Goal: Information Seeking & Learning: Learn about a topic

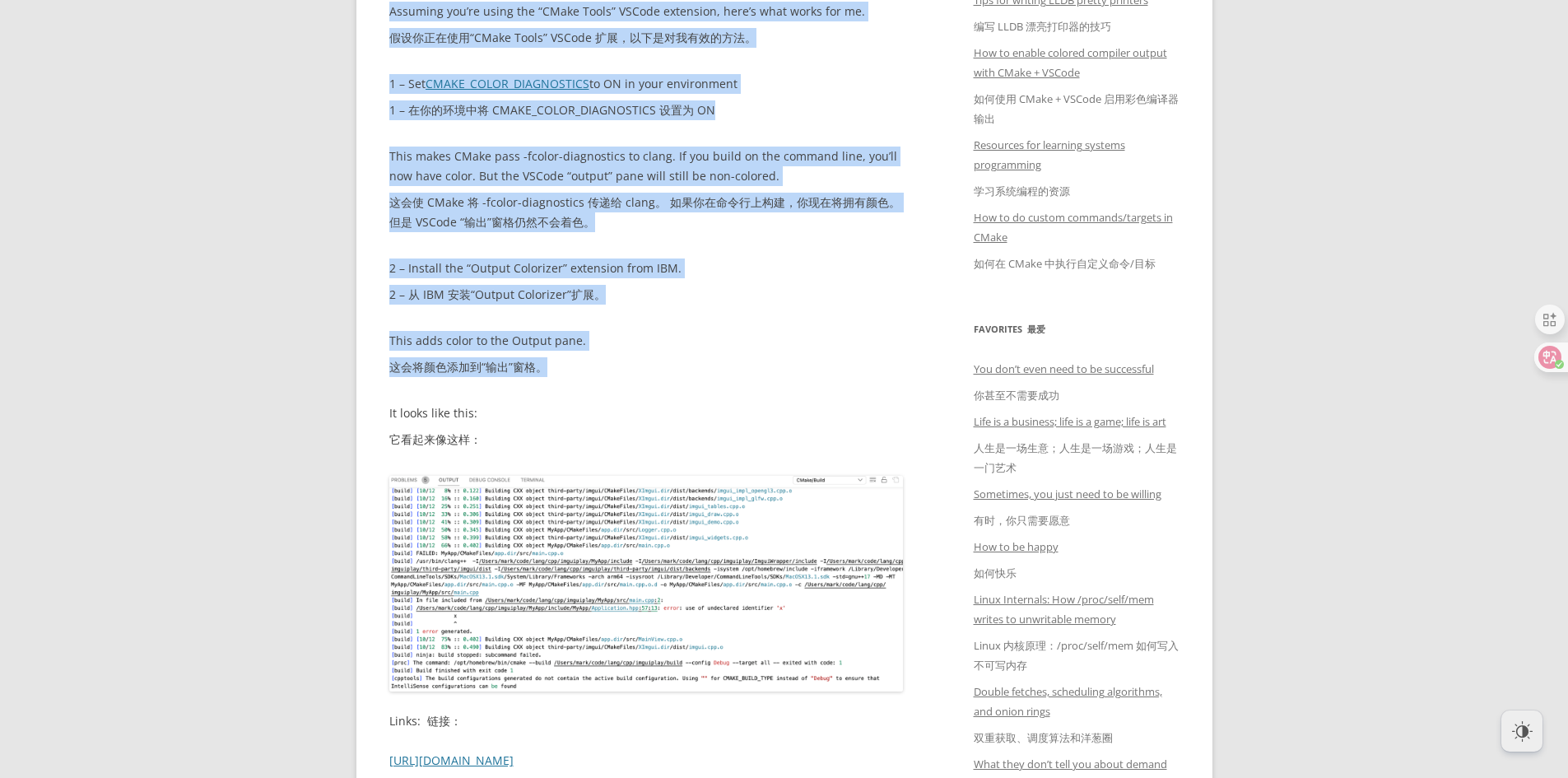
scroll to position [494, 0]
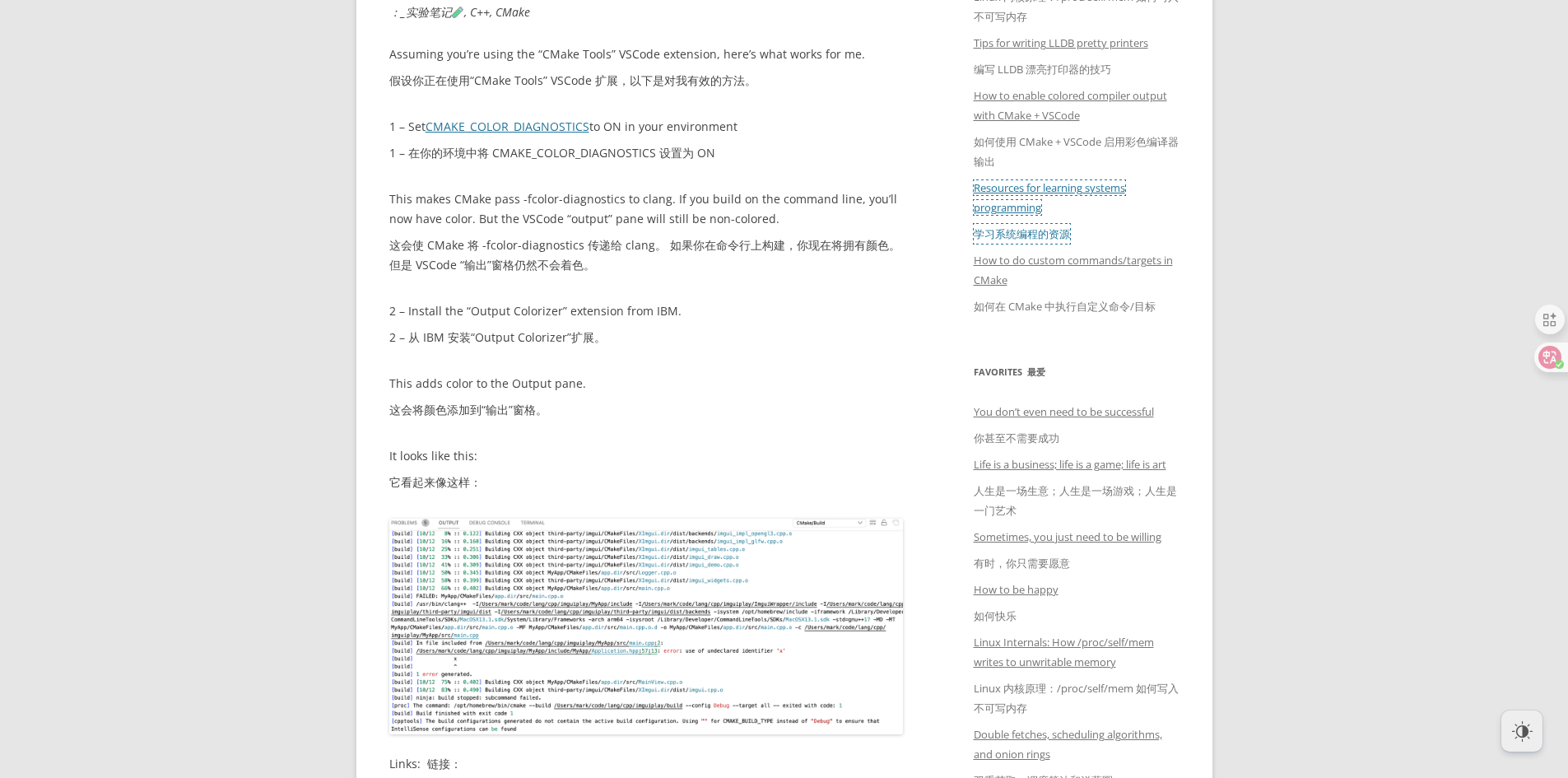
click at [1021, 227] on font "学习系统编程的资源" at bounding box center [1022, 233] width 97 height 15
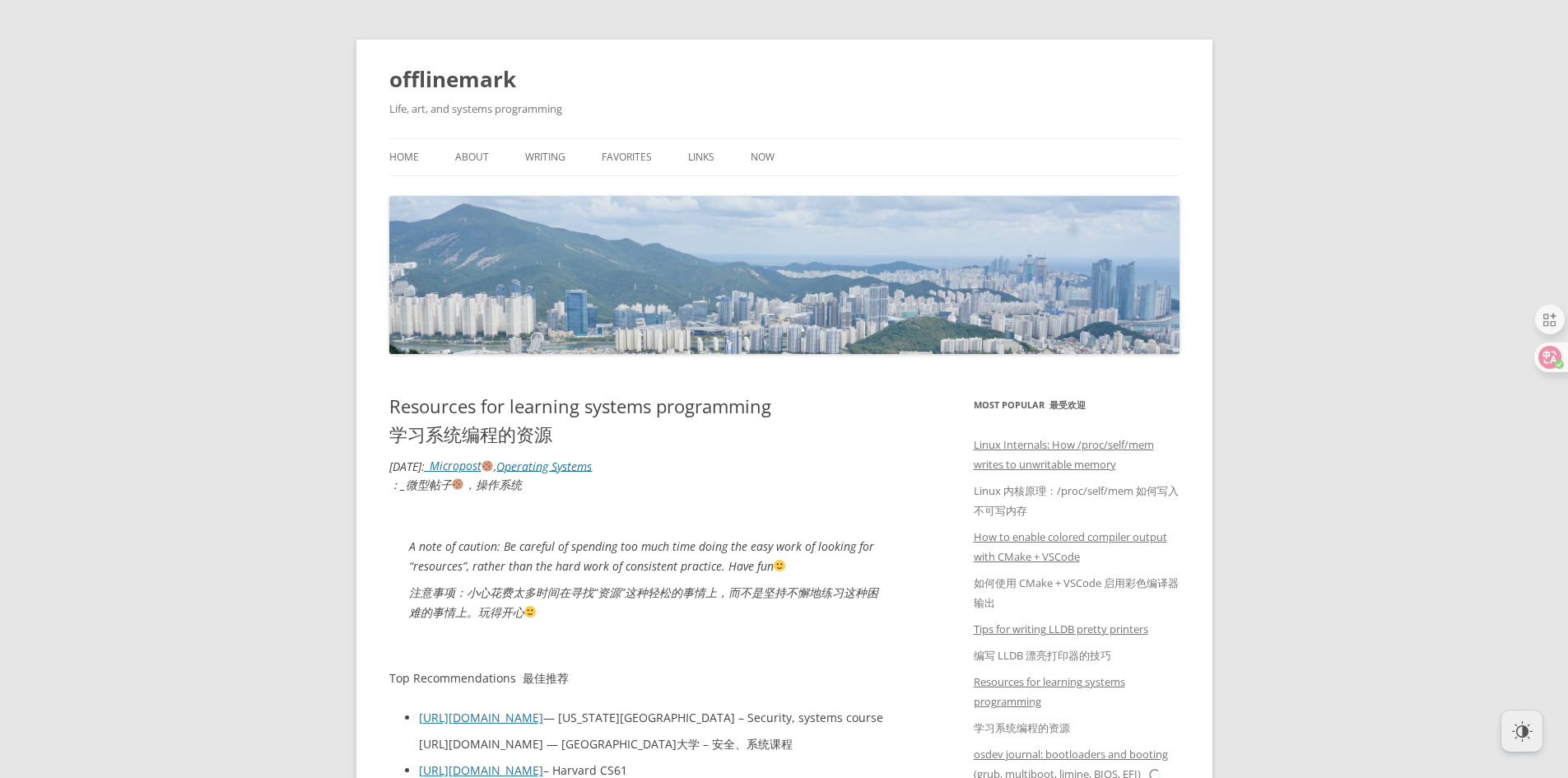
scroll to position [165, 0]
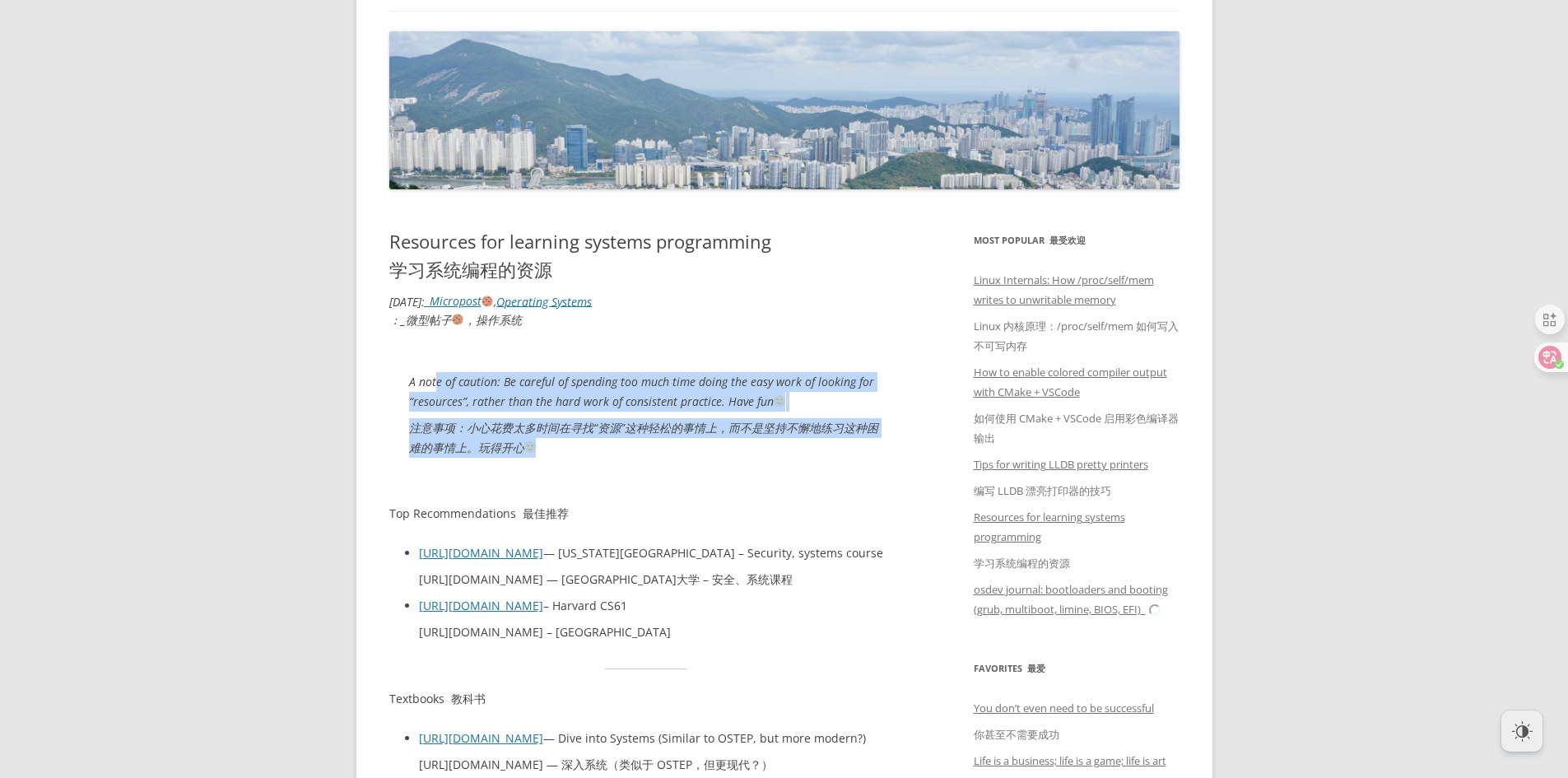
drag, startPoint x: 437, startPoint y: 381, endPoint x: 573, endPoint y: 453, distance: 153.9
click at [573, 453] on p "A note of caution: Be careful of spending too much time doing the easy work of …" at bounding box center [647, 417] width 475 height 92
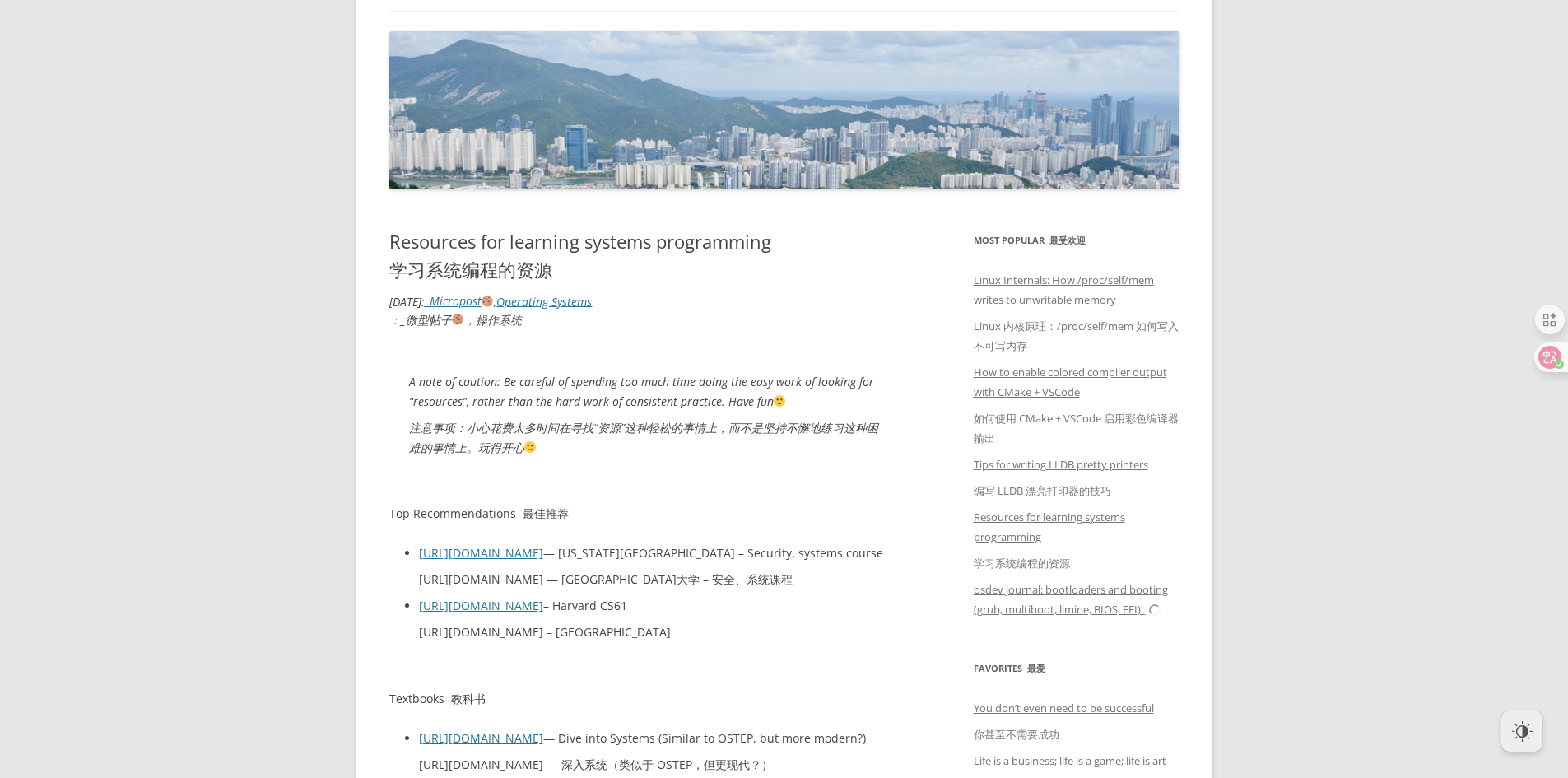
click at [843, 470] on blockquote "A note of caution: Be careful of spending too much time doing the easy work of …" at bounding box center [647, 418] width 515 height 132
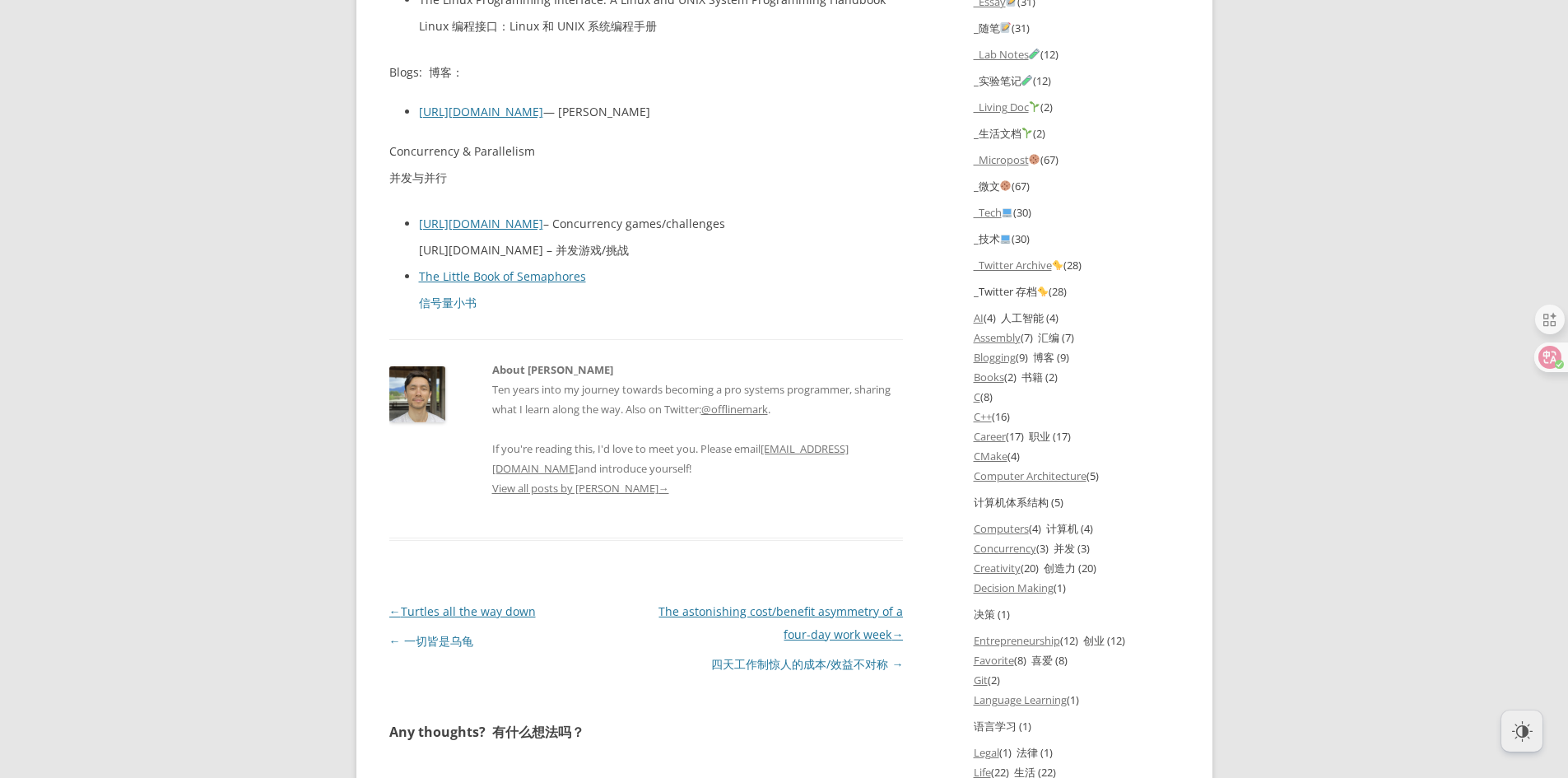
scroll to position [2304, 0]
click at [1005, 214] on link "_Tech" at bounding box center [994, 213] width 41 height 15
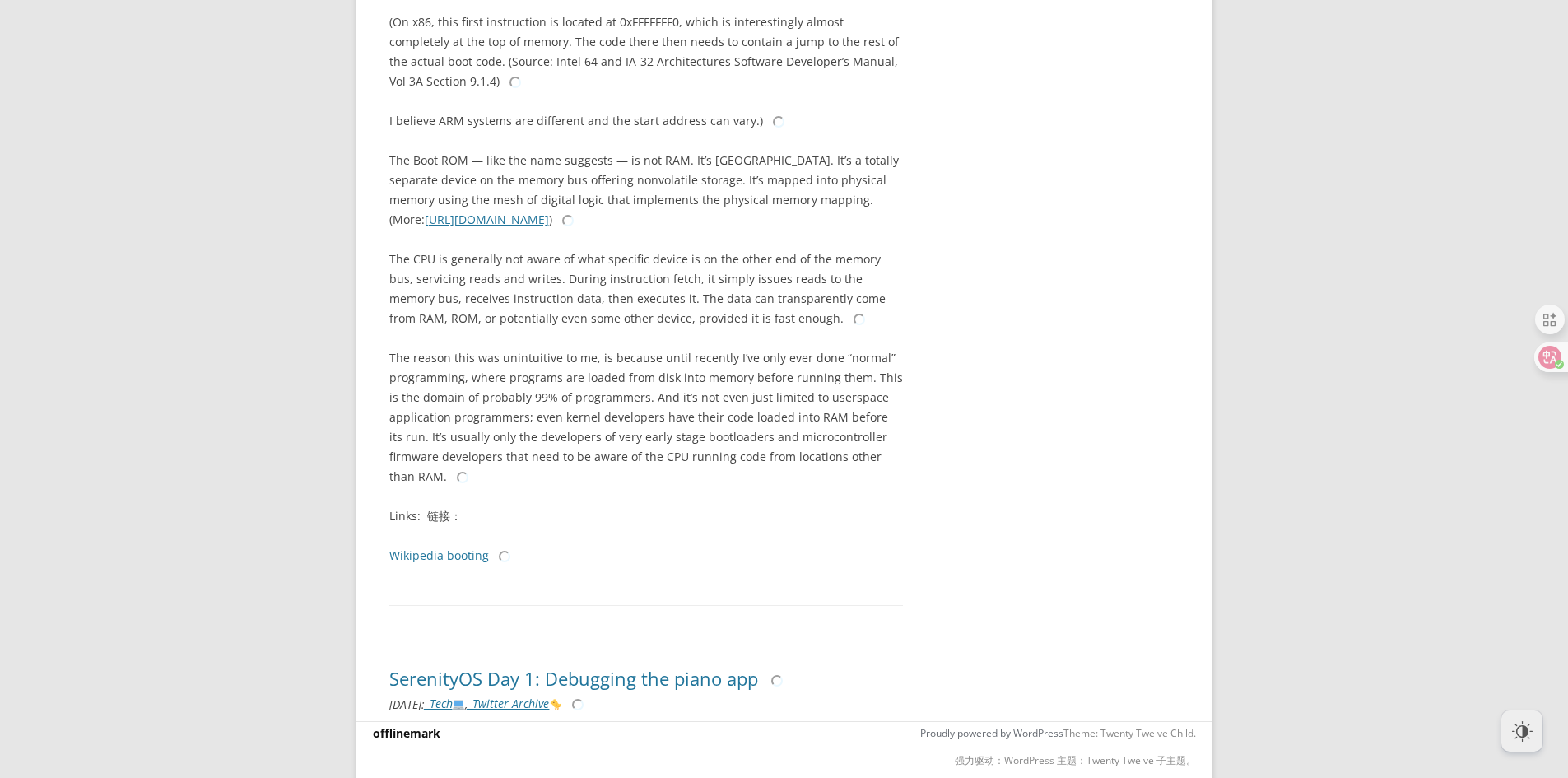
scroll to position [22696, 0]
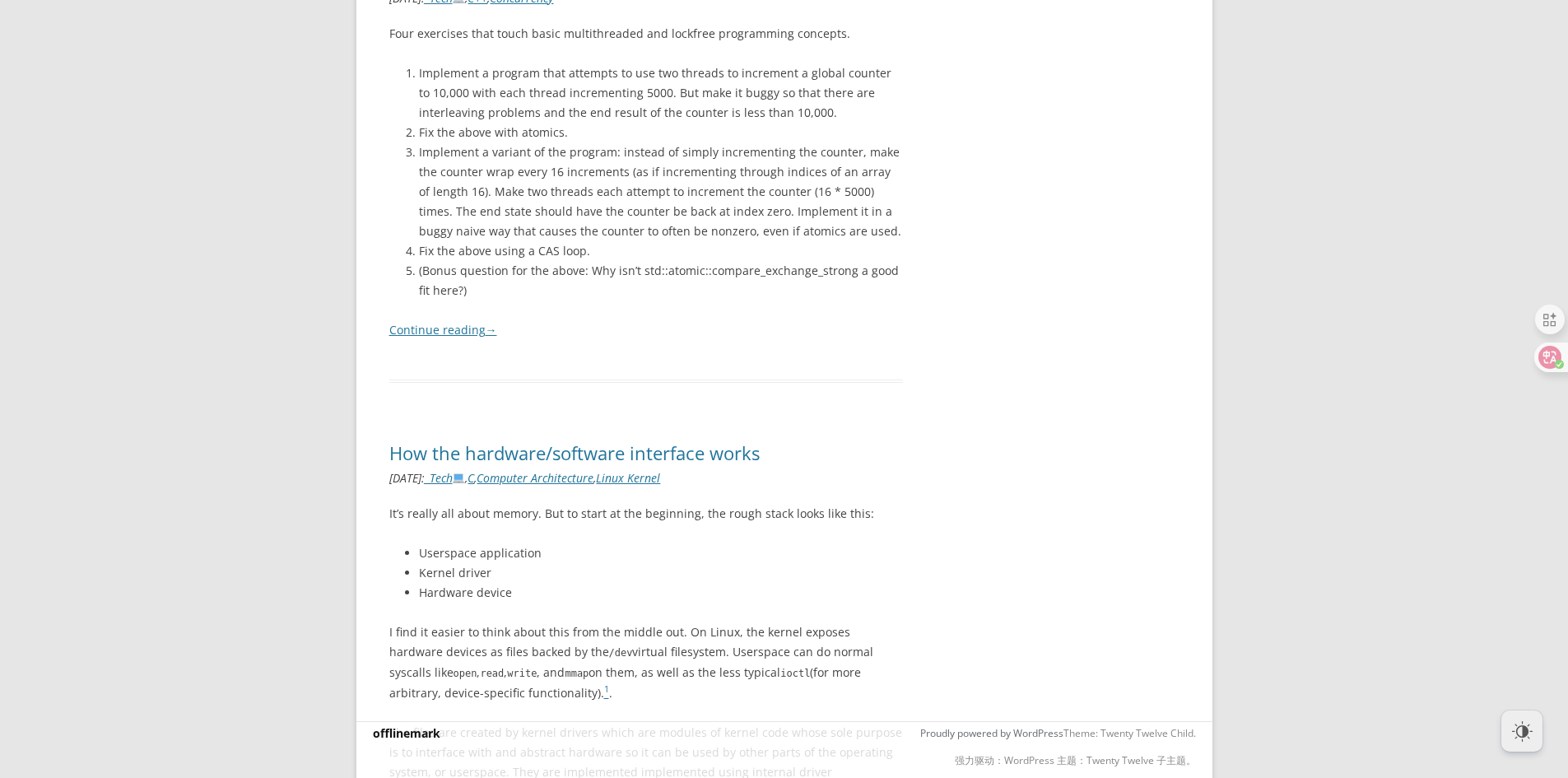
scroll to position [25894, 0]
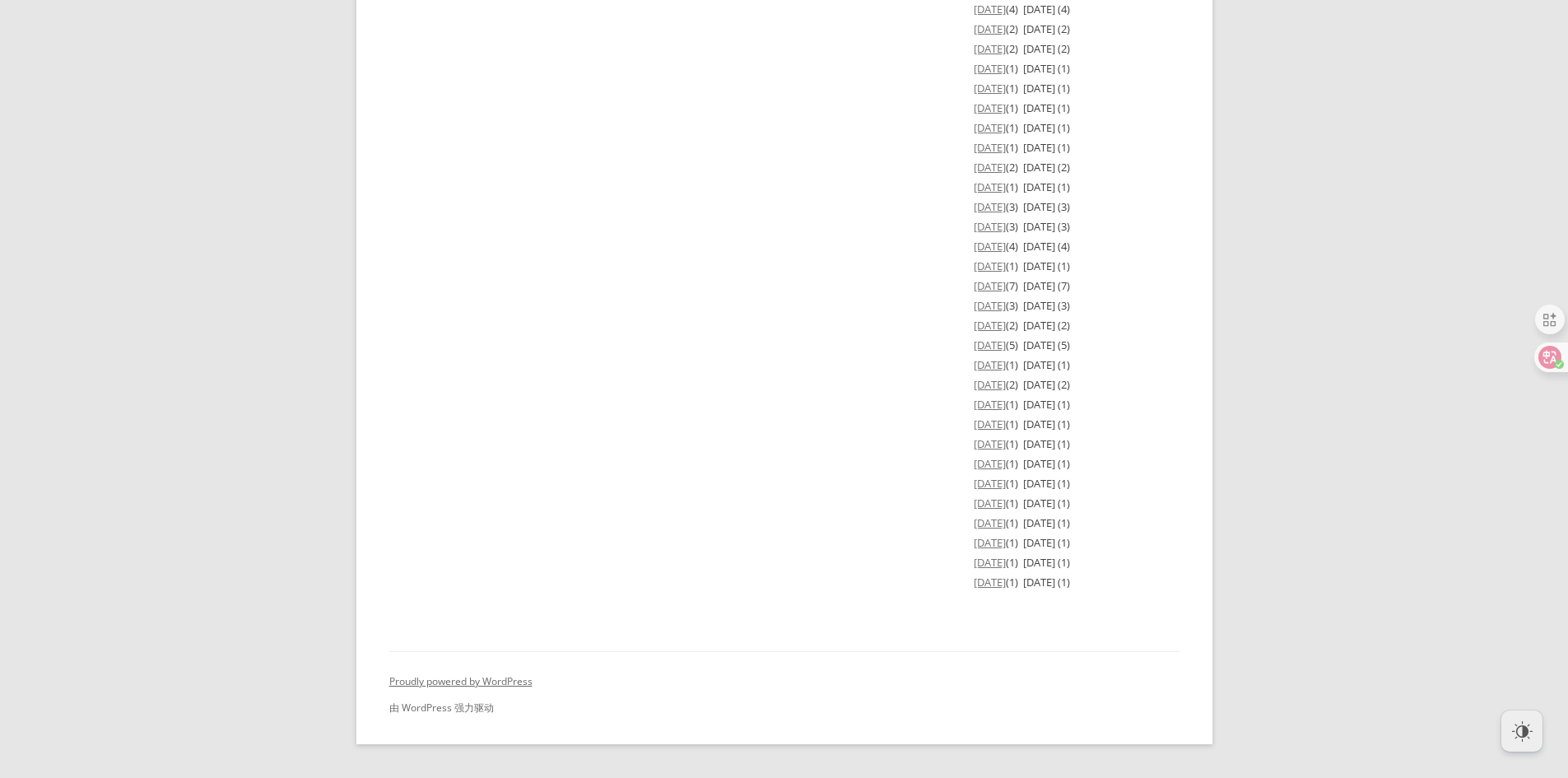
scroll to position [3376, 0]
click at [1006, 579] on link "[DATE]" at bounding box center [989, 576] width 32 height 15
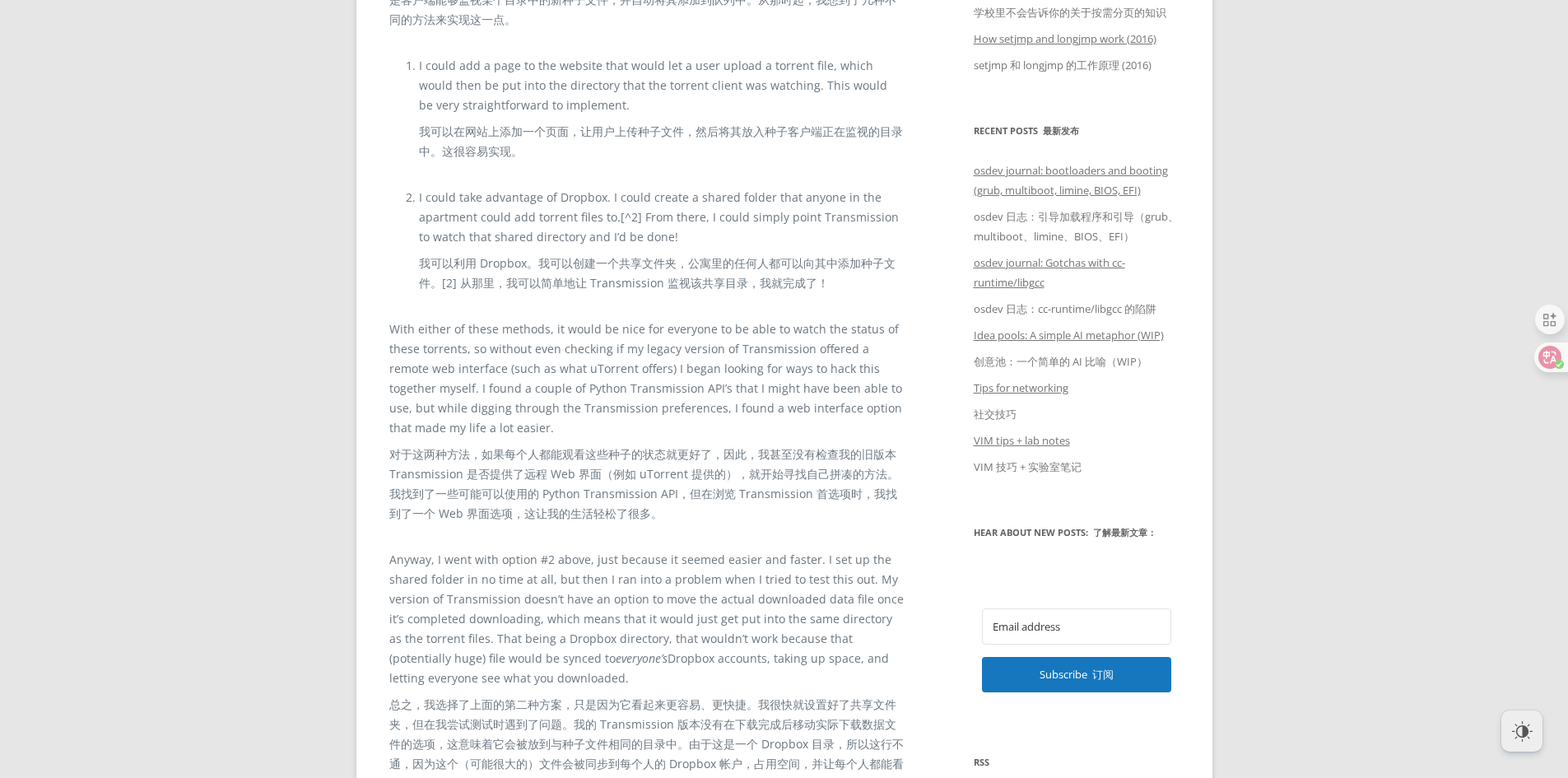
scroll to position [1368, 0]
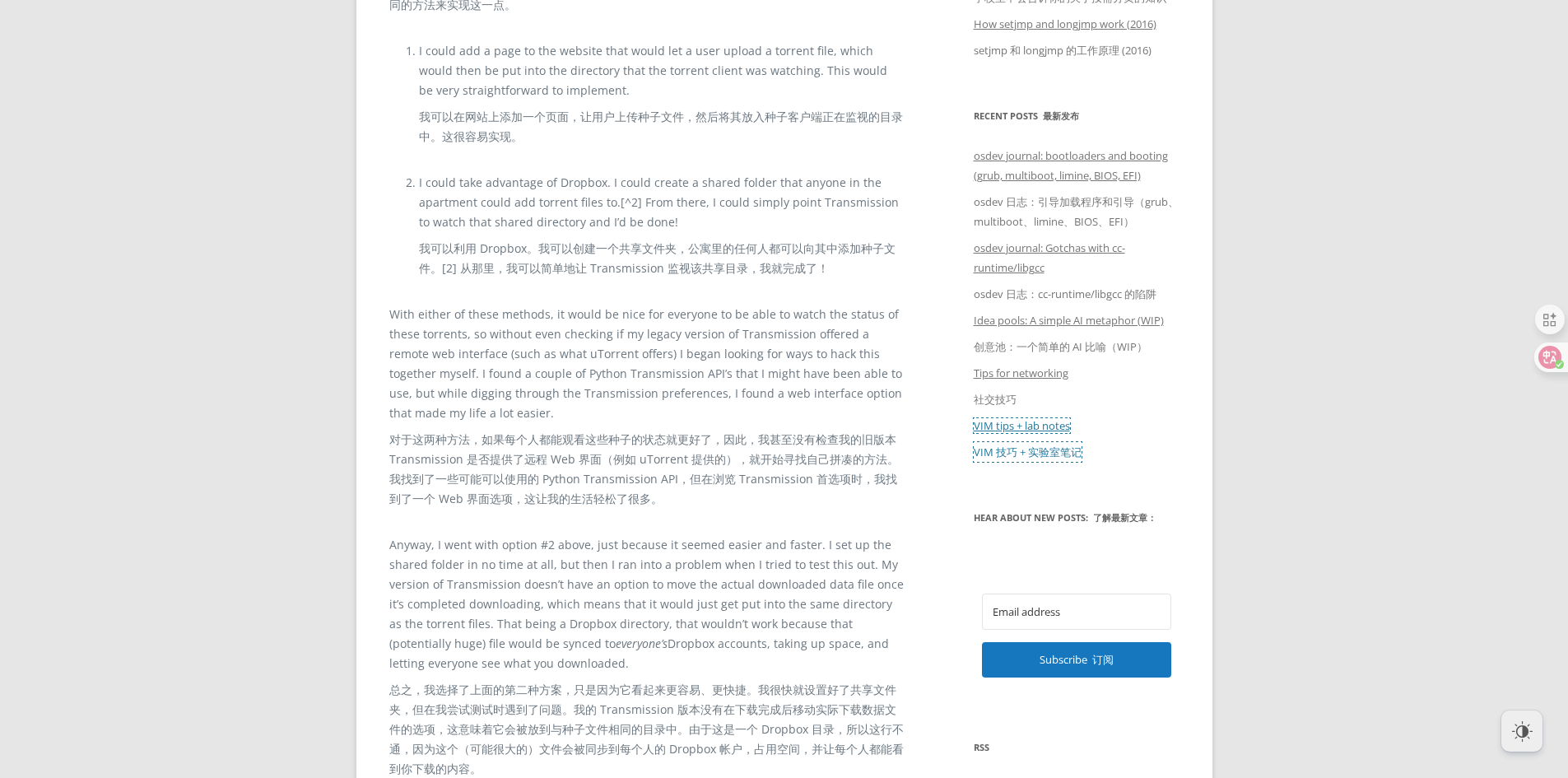
click at [1040, 431] on link "VIM tips + lab notes VIM 技巧 + 实验室笔记" at bounding box center [1027, 438] width 107 height 42
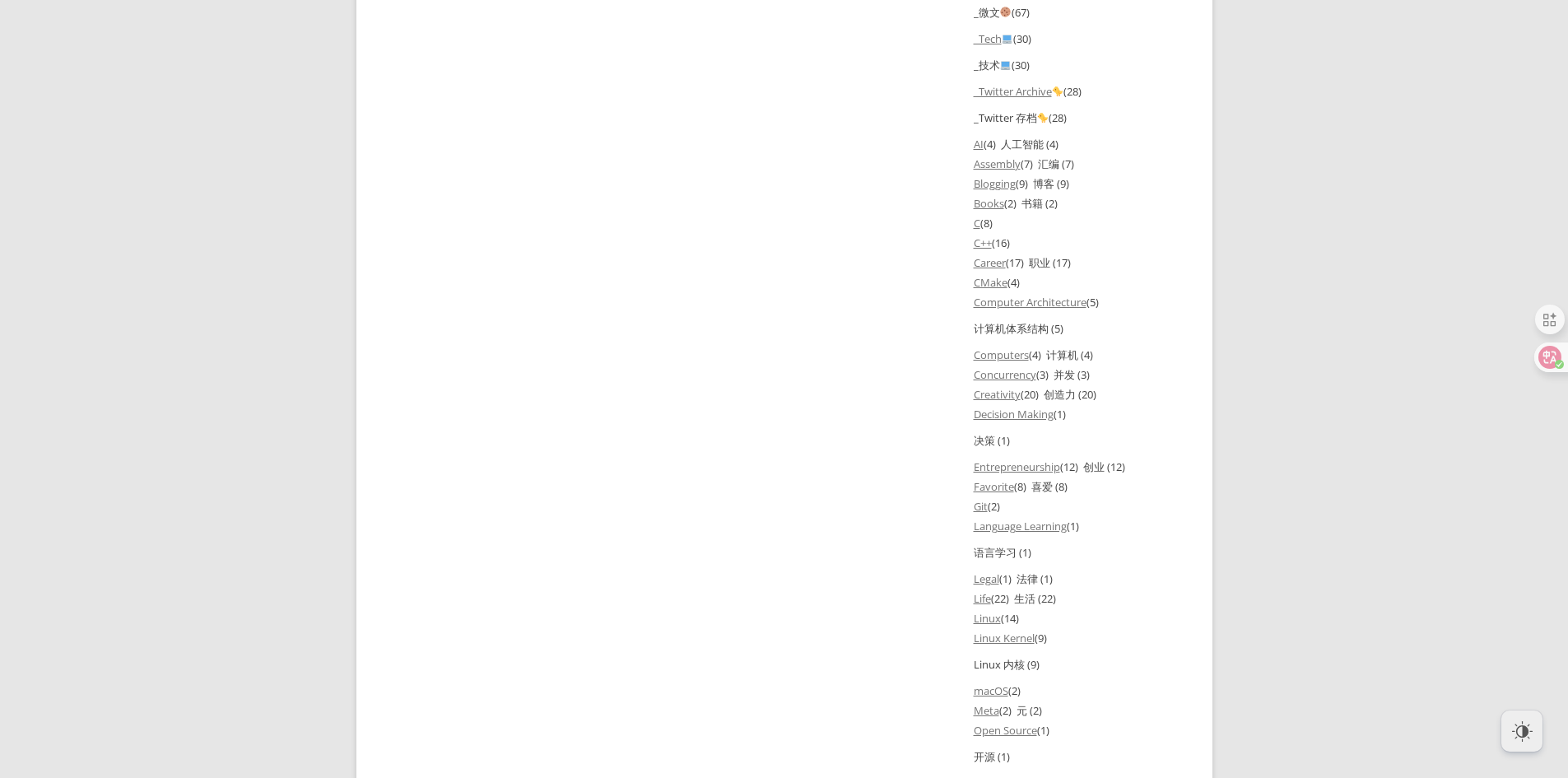
scroll to position [2963, 0]
